Goal: Information Seeking & Learning: Find specific fact

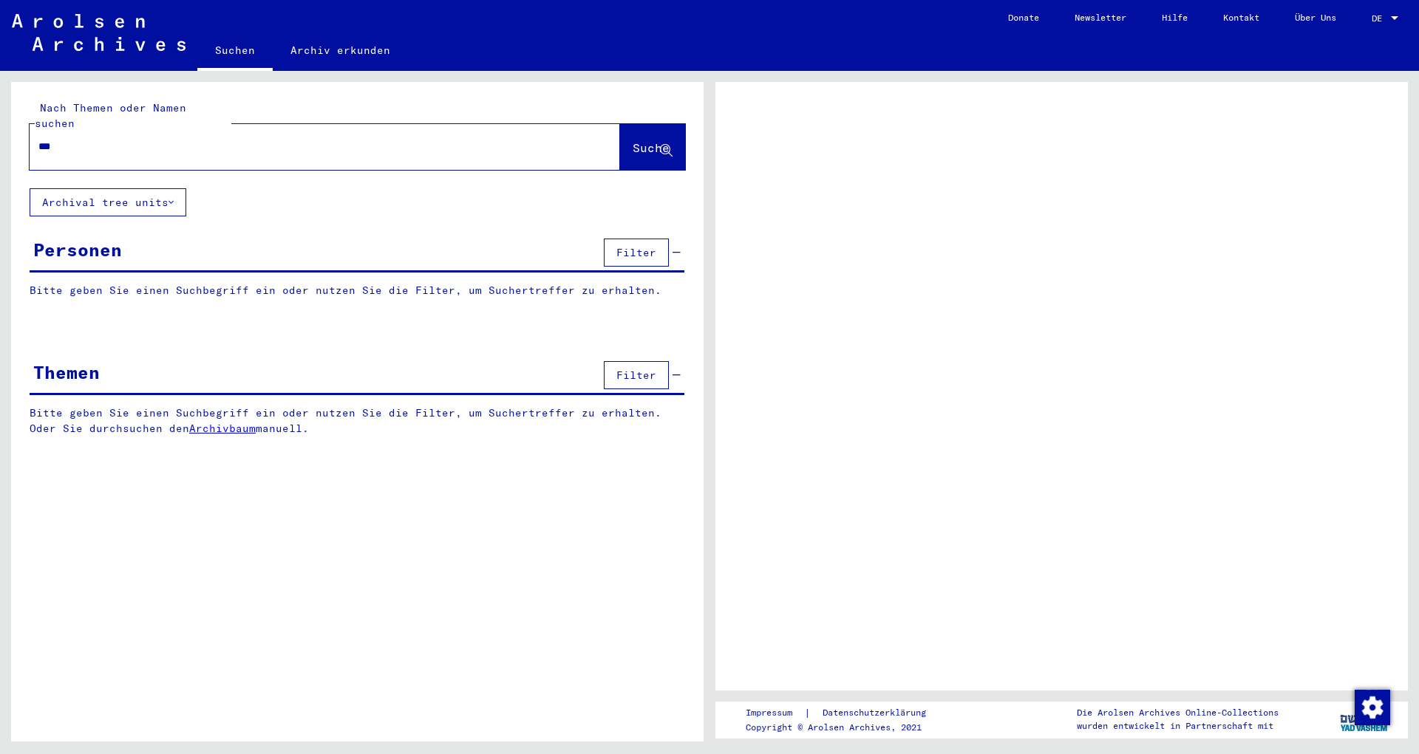
type input "***"
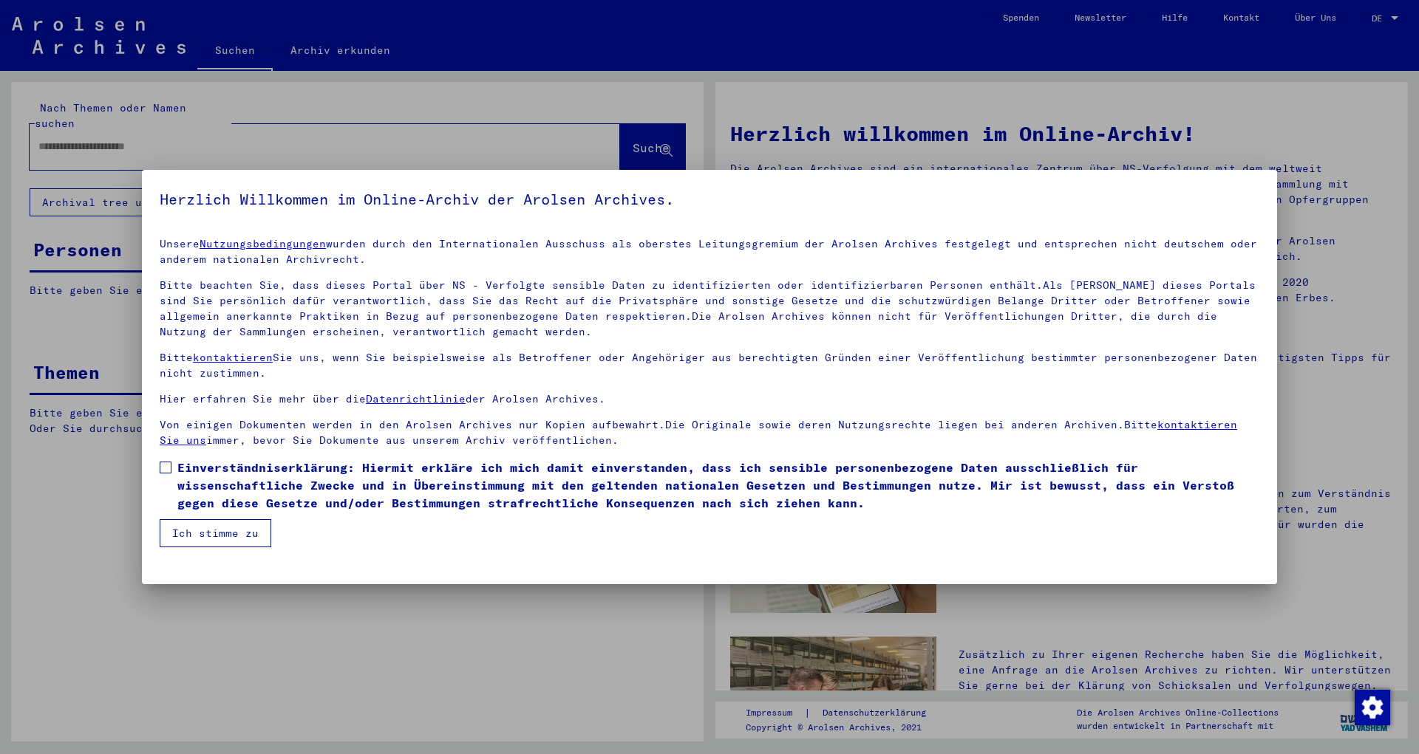
click at [175, 472] on label "Einverständniserklärung: Hiermit erkläre ich mich damit einverstanden, dass ich…" at bounding box center [710, 485] width 1100 height 53
click at [200, 525] on button "Ich stimme zu" at bounding box center [216, 533] width 112 height 28
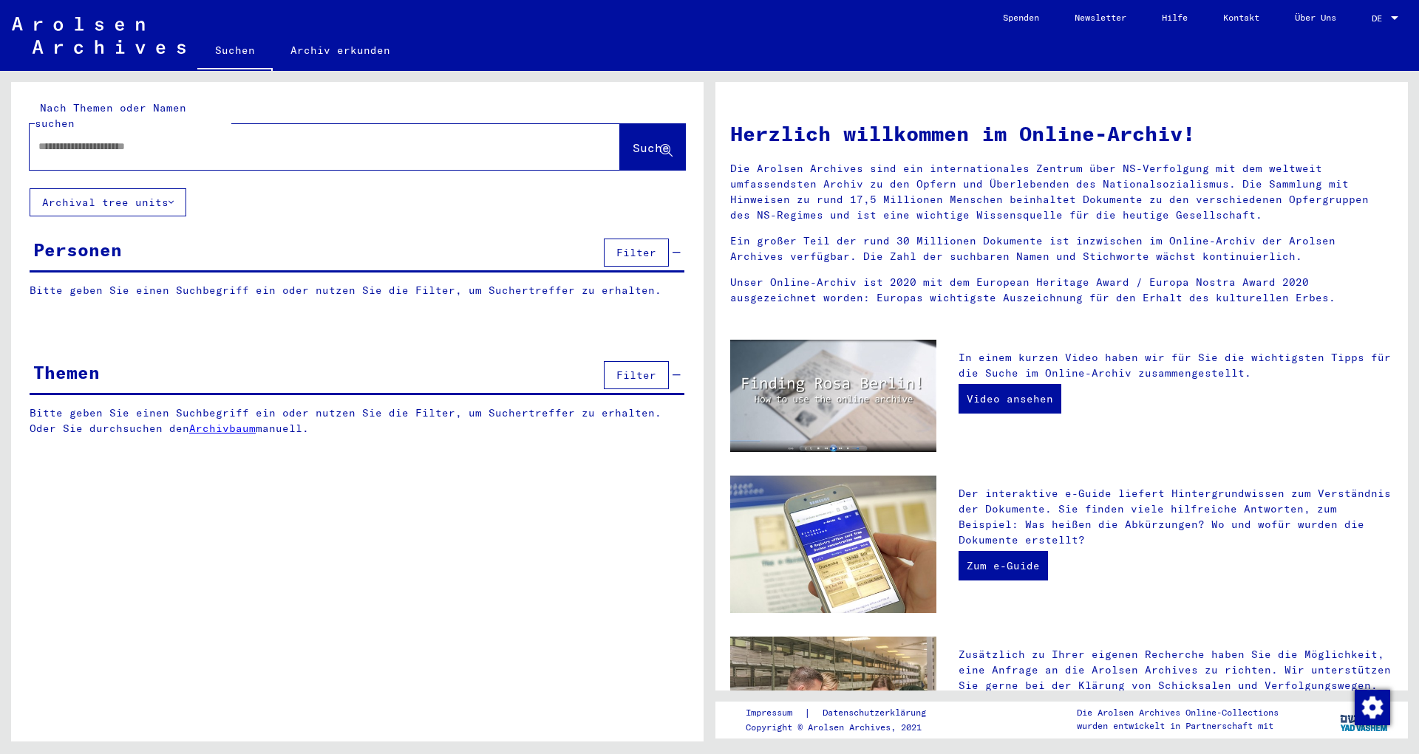
click at [93, 130] on div at bounding box center [303, 146] width 546 height 33
click at [99, 139] on input "text" at bounding box center [306, 147] width 537 height 16
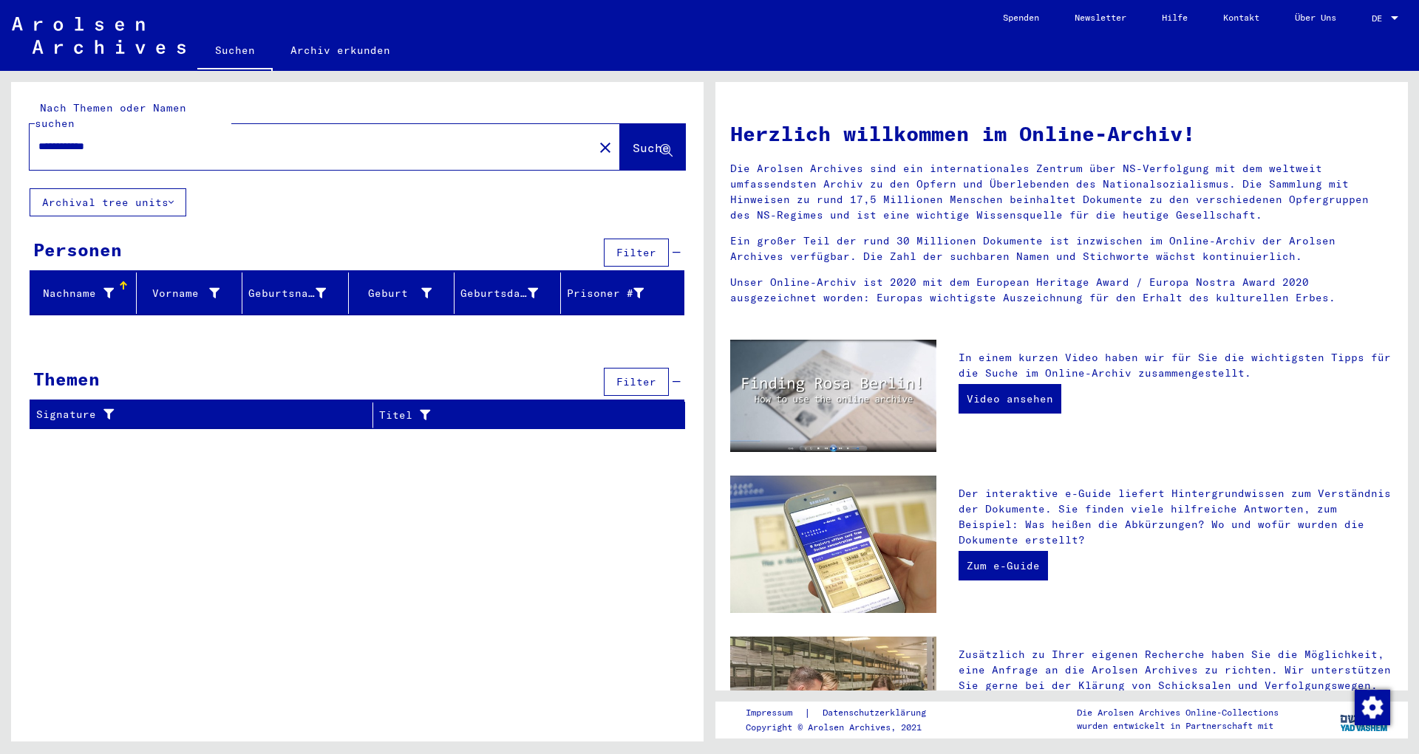
type input "**********"
drag, startPoint x: 641, startPoint y: 127, endPoint x: 625, endPoint y: 129, distance: 15.7
click at [641, 140] on span "Suche" at bounding box center [651, 147] width 37 height 15
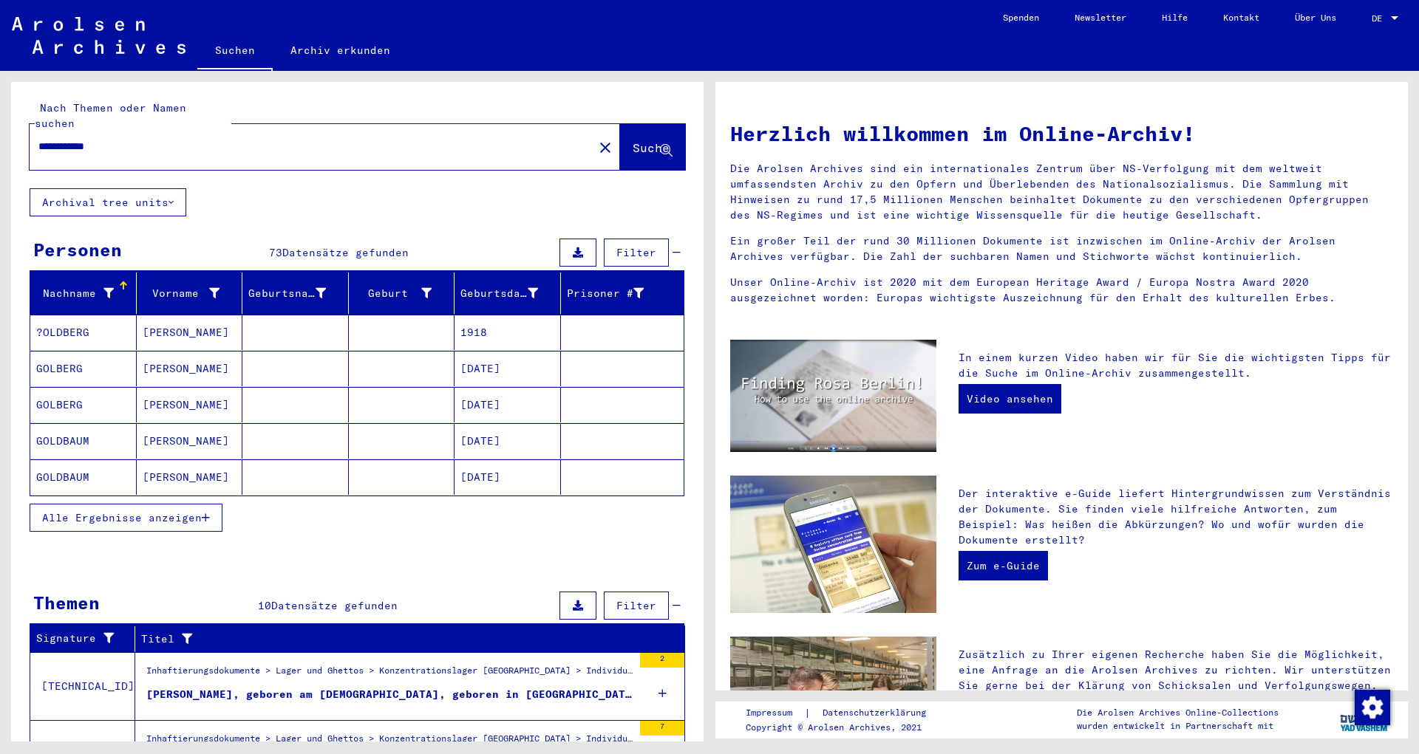
click at [189, 511] on span "Alle Ergebnisse anzeigen" at bounding box center [122, 517] width 160 height 13
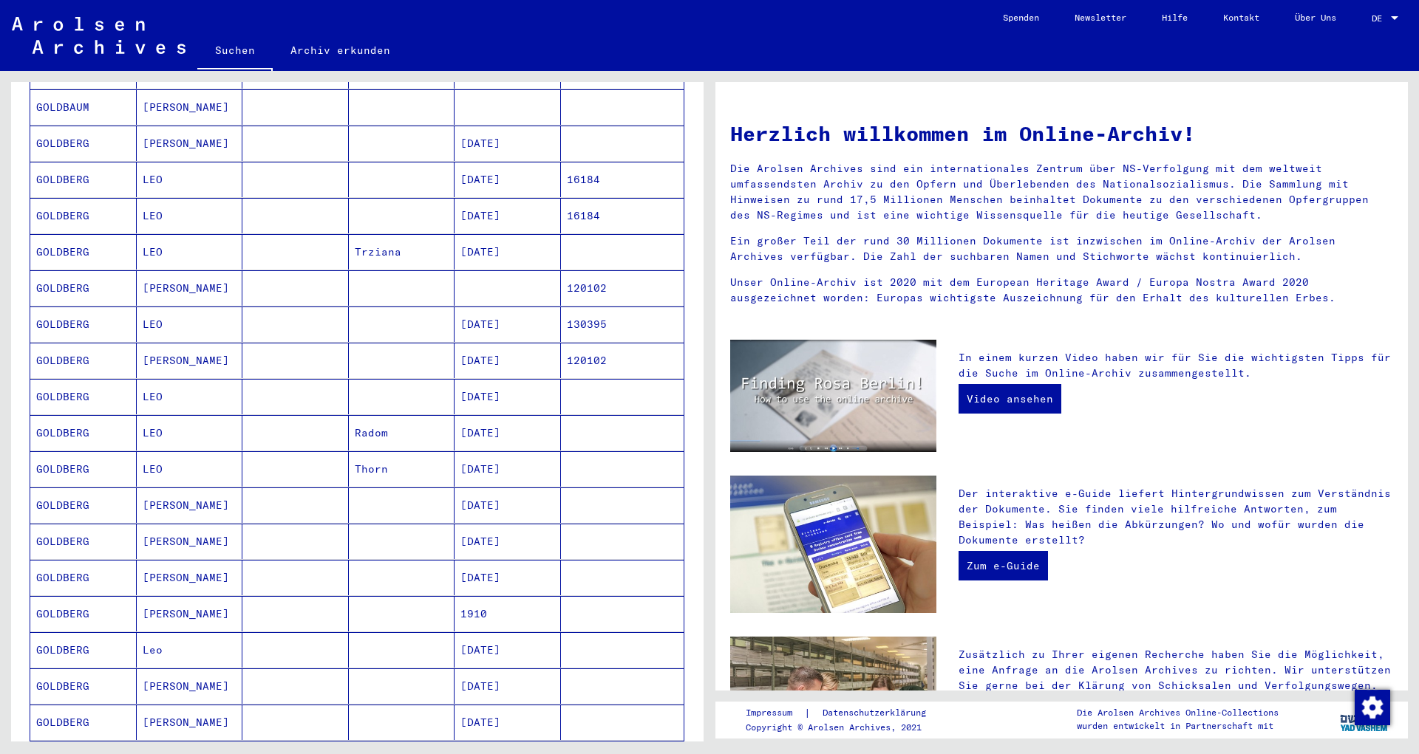
scroll to position [559, 0]
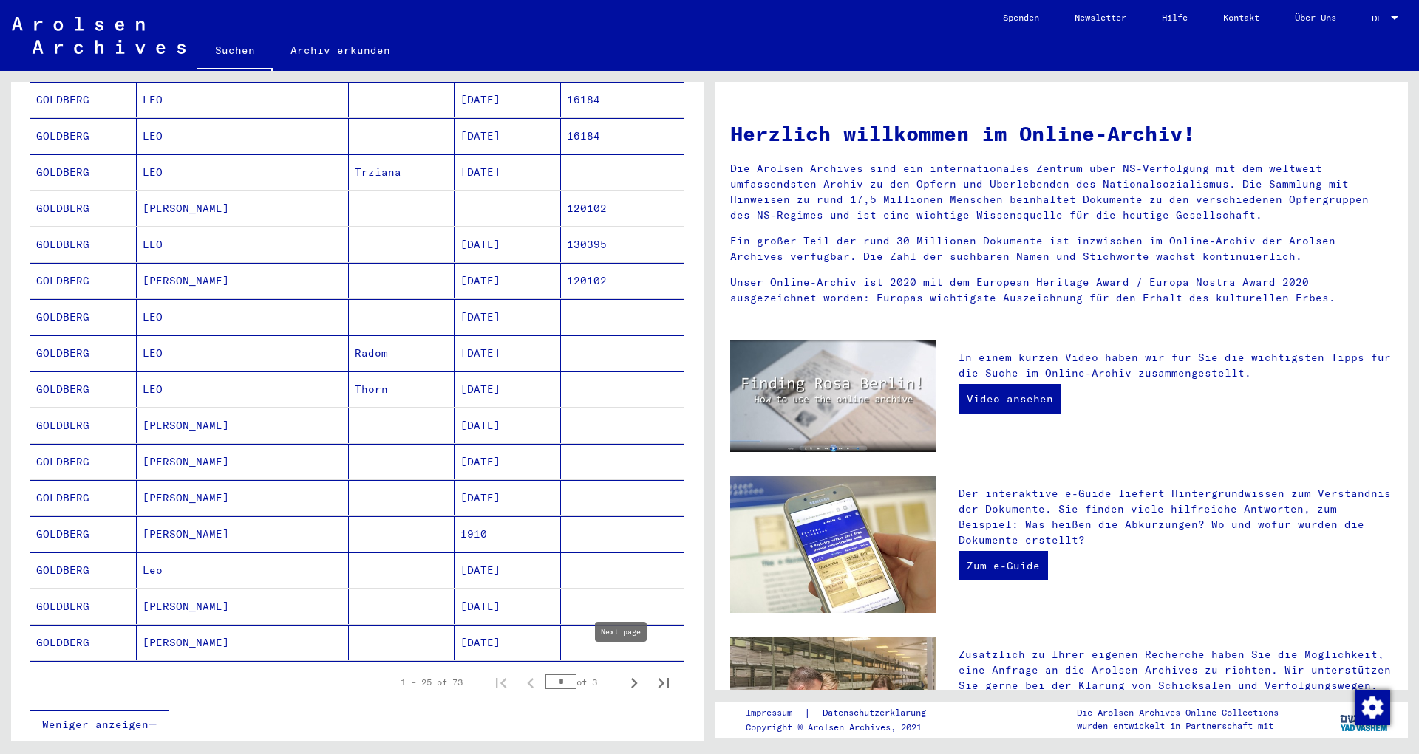
click at [624, 673] on icon "Next page" at bounding box center [634, 683] width 21 height 21
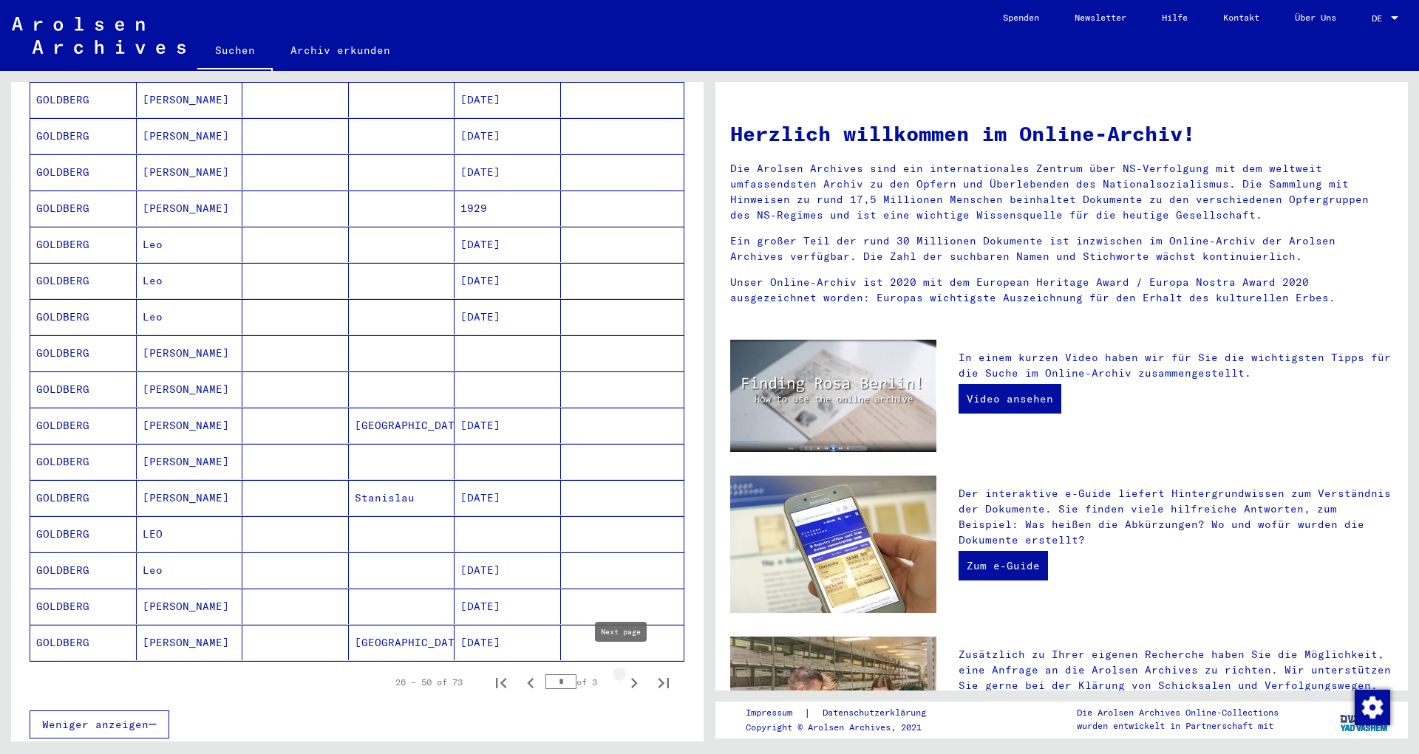
click at [624, 673] on icon "Next page" at bounding box center [634, 683] width 21 height 21
type input "*"
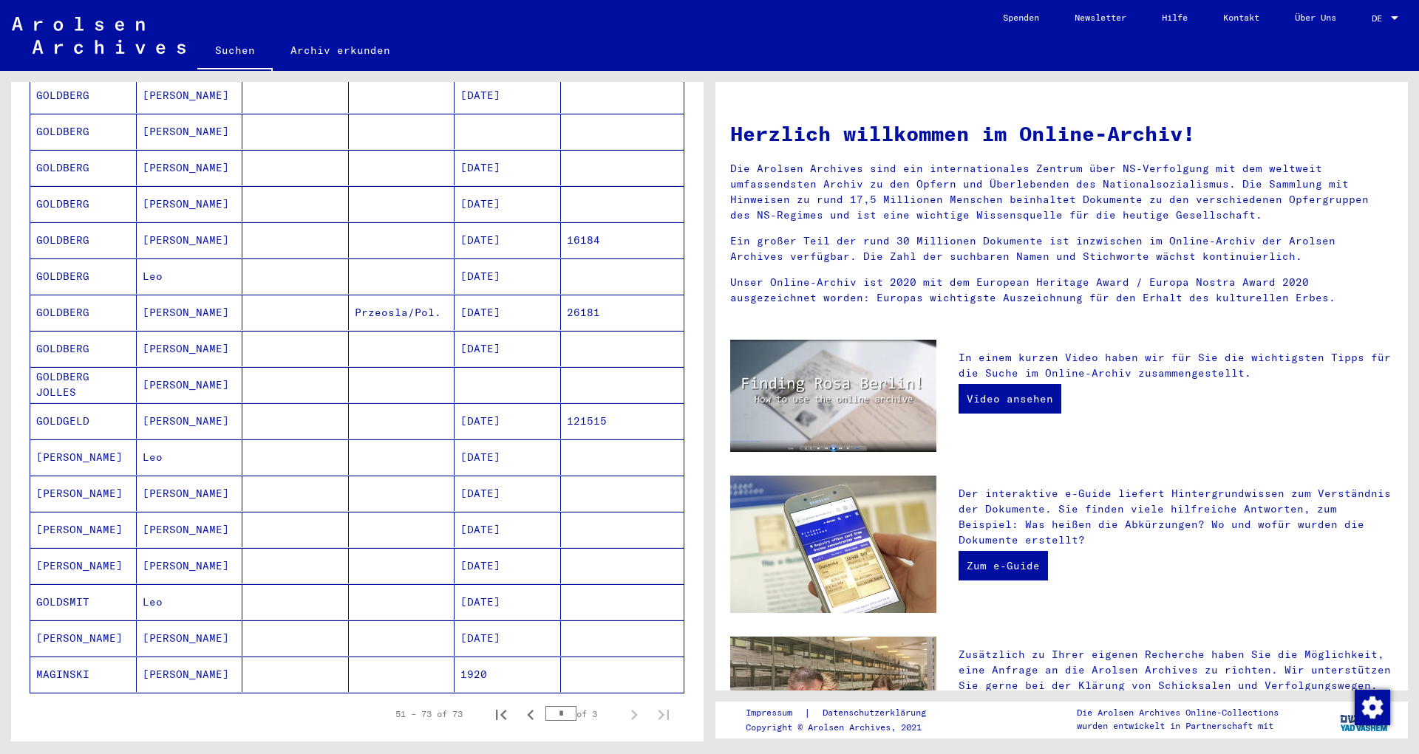
scroll to position [479, 0]
